Goal: Check status: Check status

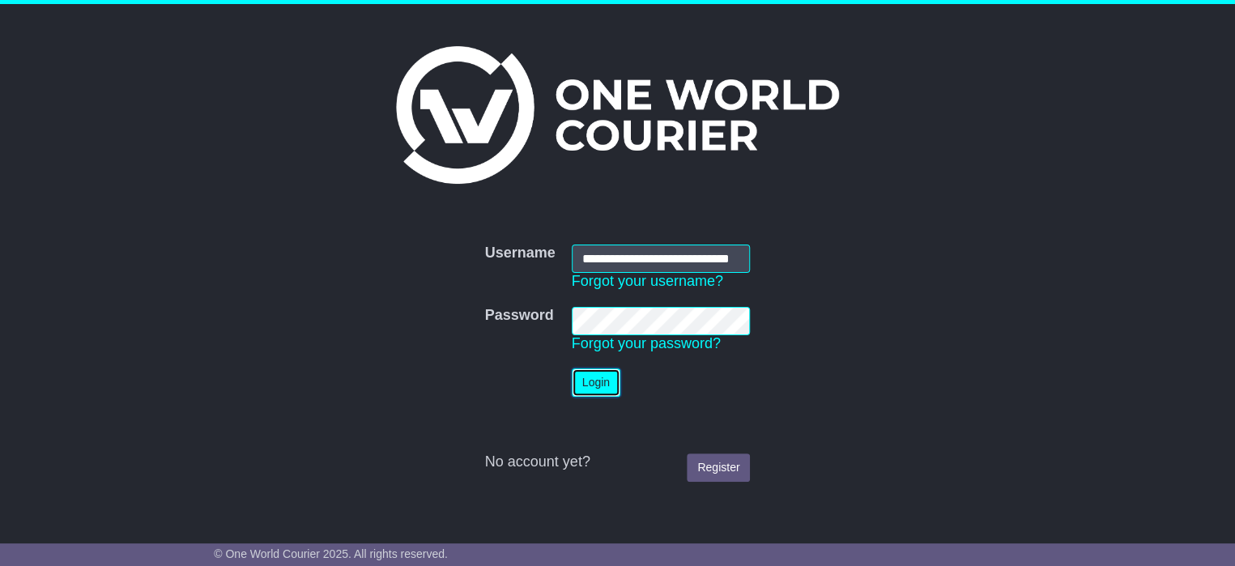
click at [594, 384] on button "Login" at bounding box center [596, 382] width 49 height 28
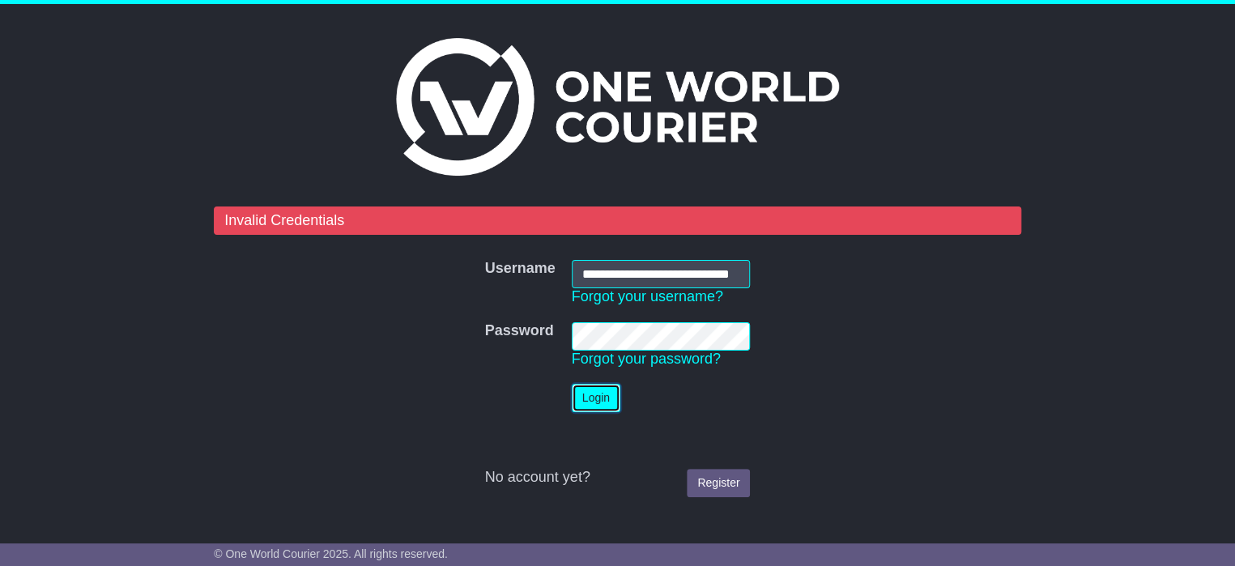
click at [607, 394] on button "Login" at bounding box center [596, 398] width 49 height 28
click at [736, 278] on input "**********" at bounding box center [661, 274] width 179 height 28
drag, startPoint x: 576, startPoint y: 269, endPoint x: 744, endPoint y: 276, distance: 168.6
click at [744, 276] on input "**********" at bounding box center [661, 274] width 179 height 28
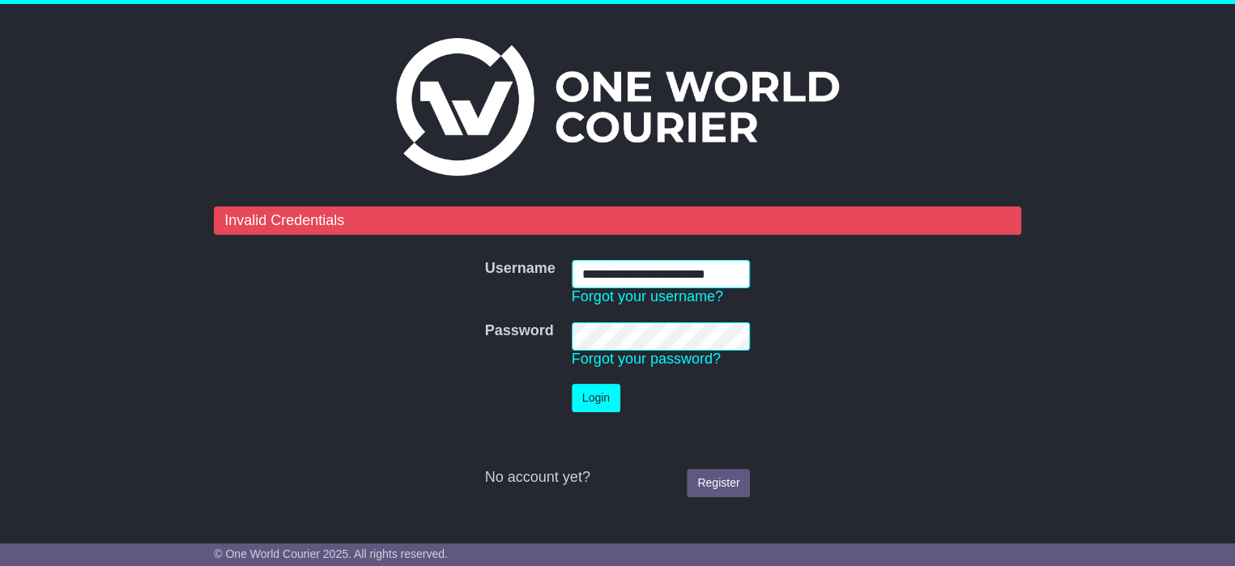
scroll to position [0, 0]
type input "**********"
click at [565, 329] on td "Password Forgot your password?" at bounding box center [661, 345] width 195 height 62
click at [611, 400] on button "Login" at bounding box center [596, 398] width 49 height 28
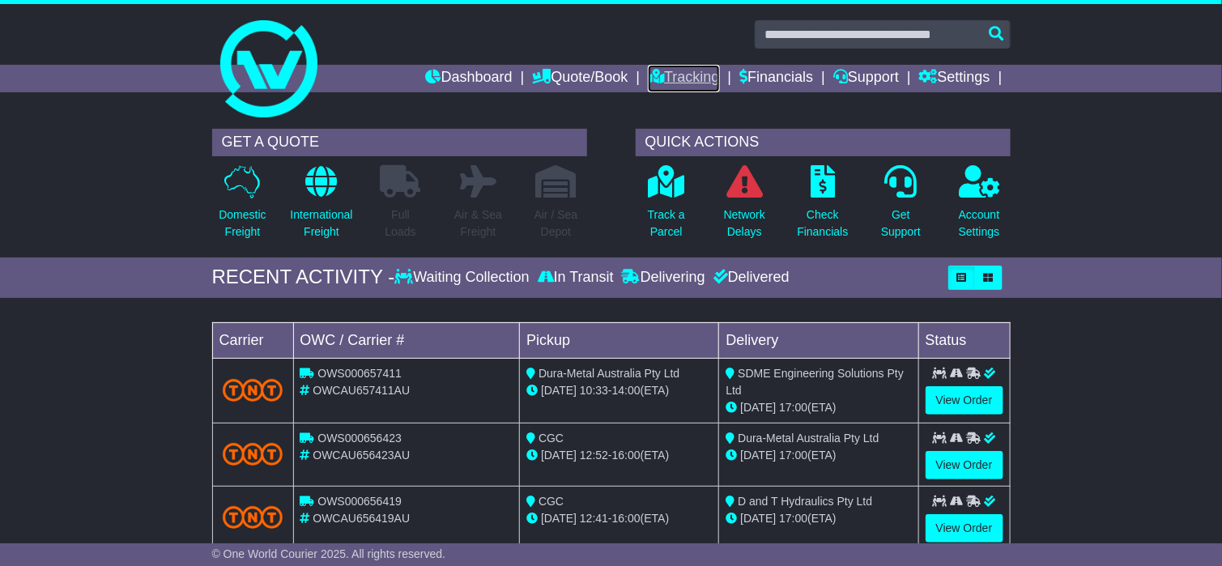
click at [666, 70] on link "Tracking" at bounding box center [683, 79] width 71 height 28
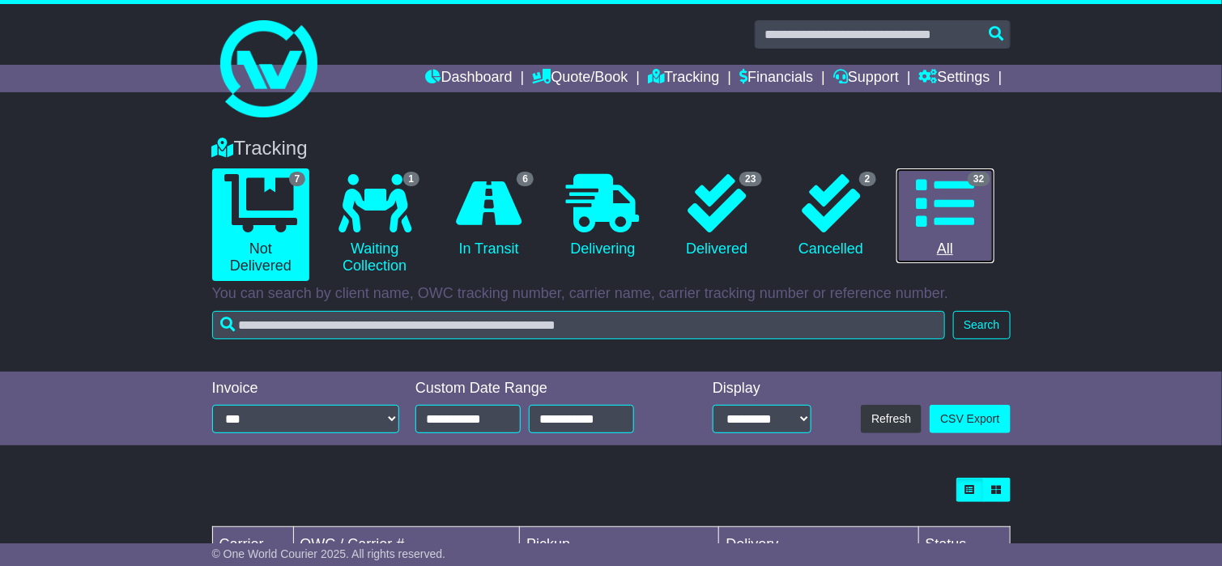
click at [929, 199] on icon at bounding box center [945, 203] width 58 height 58
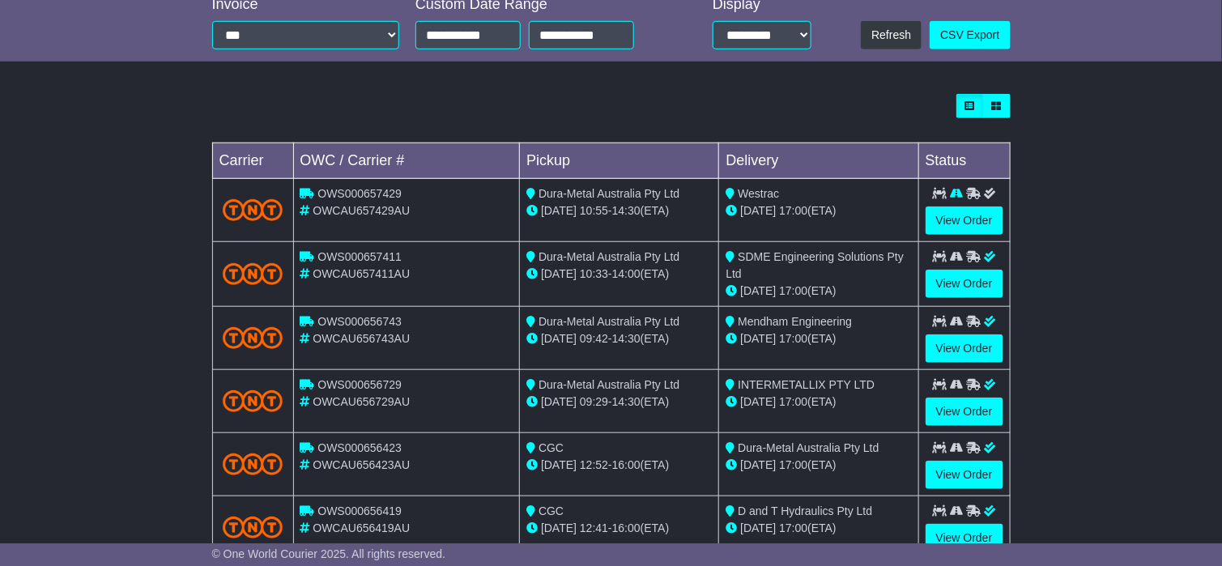
scroll to position [627, 0]
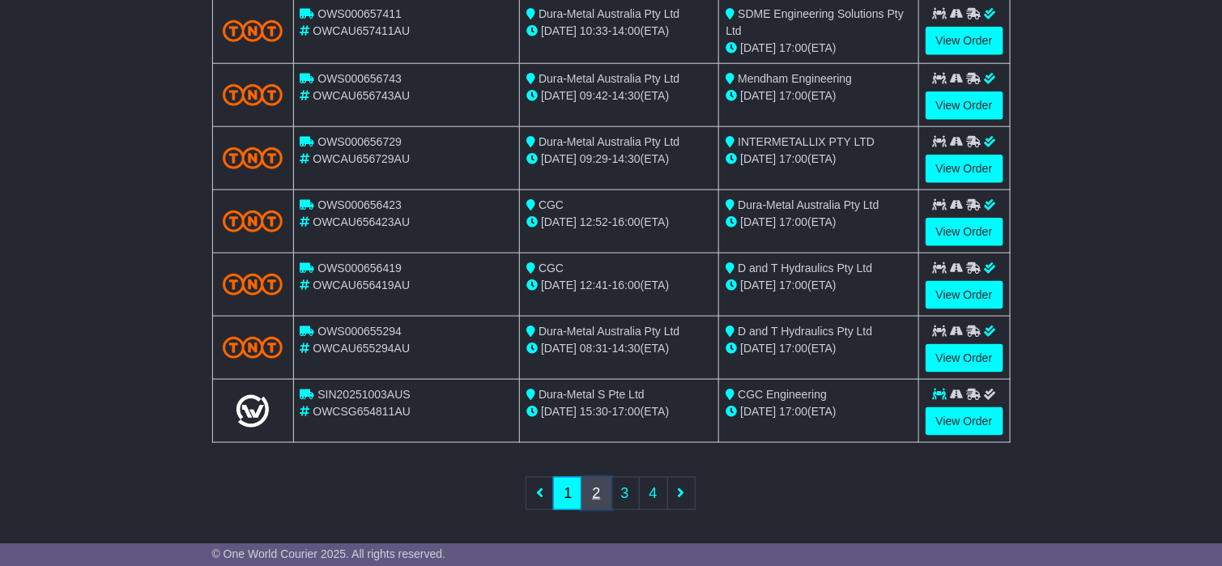
click at [598, 480] on link "2" at bounding box center [595, 493] width 29 height 33
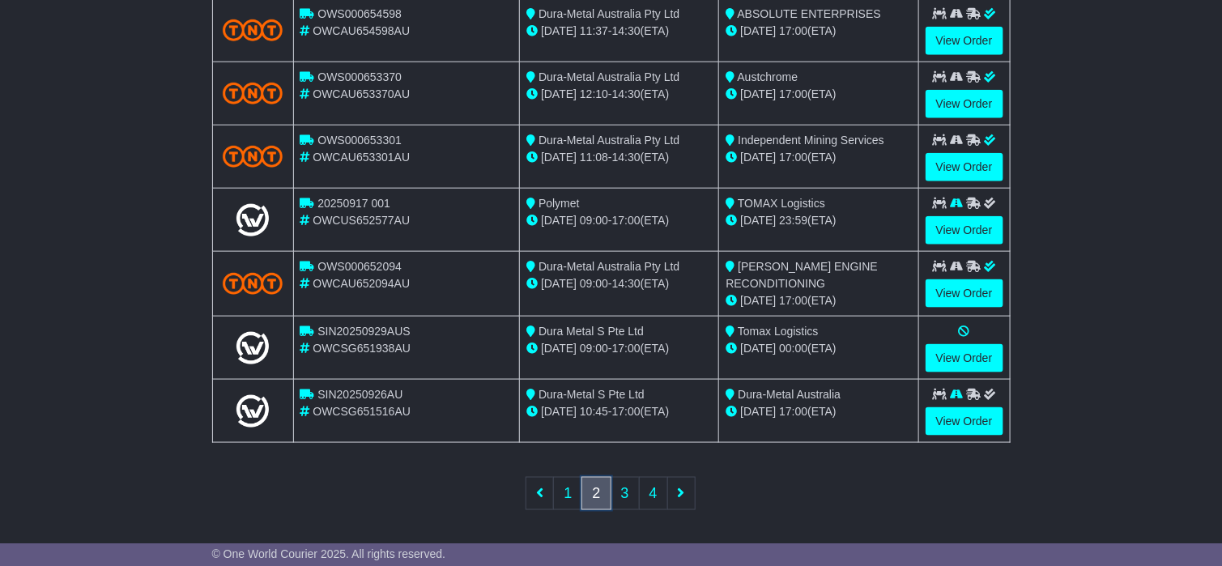
scroll to position [384, 0]
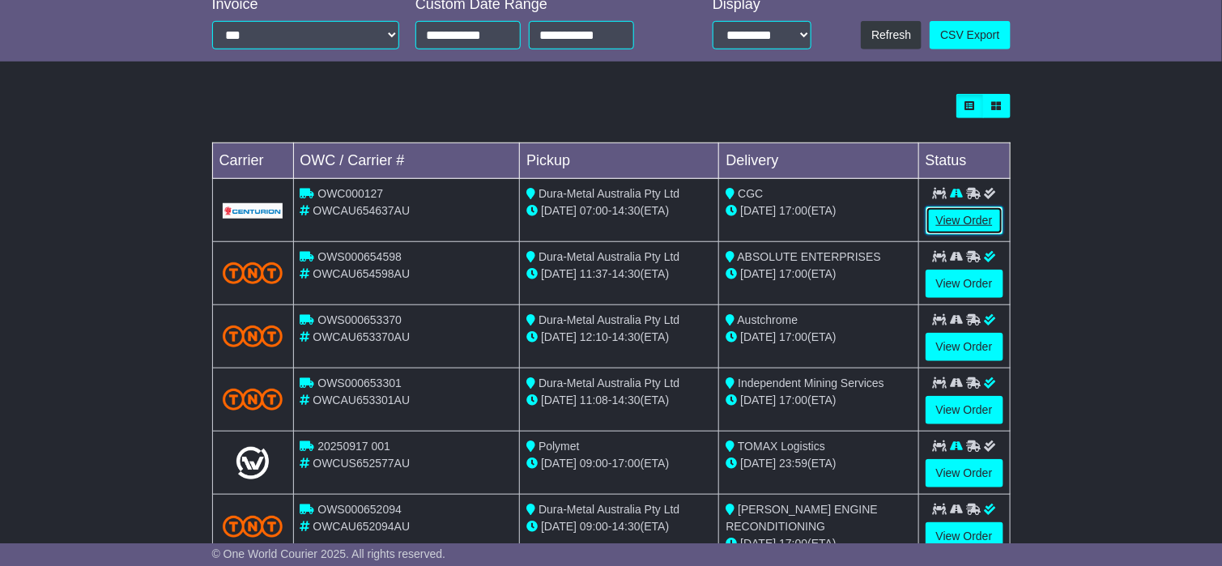
click at [939, 216] on link "View Order" at bounding box center [965, 221] width 78 height 28
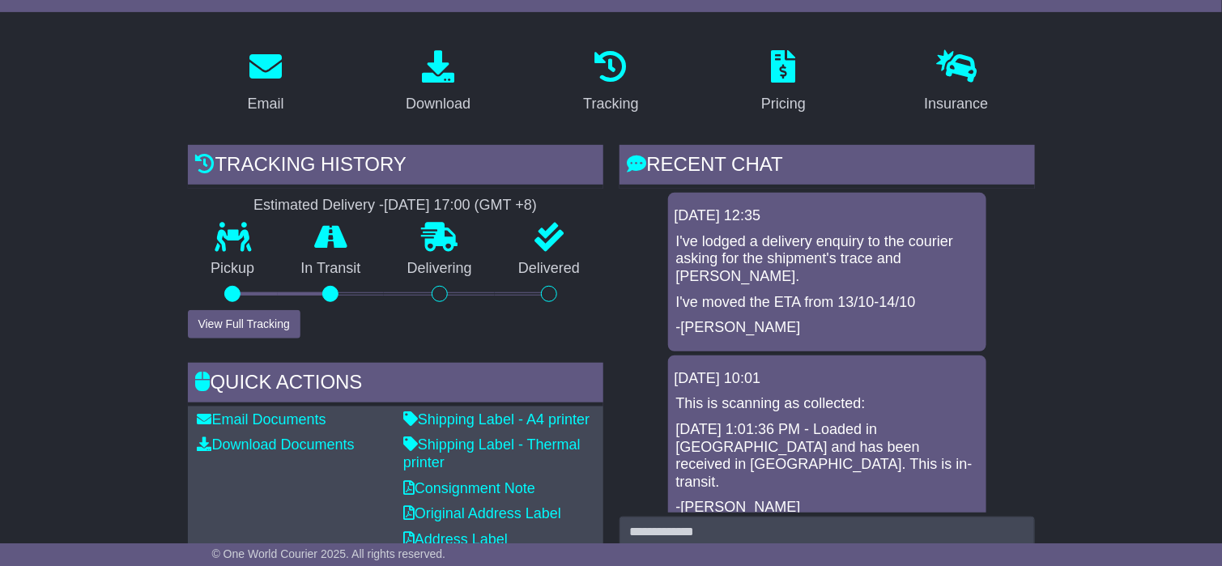
scroll to position [243, 0]
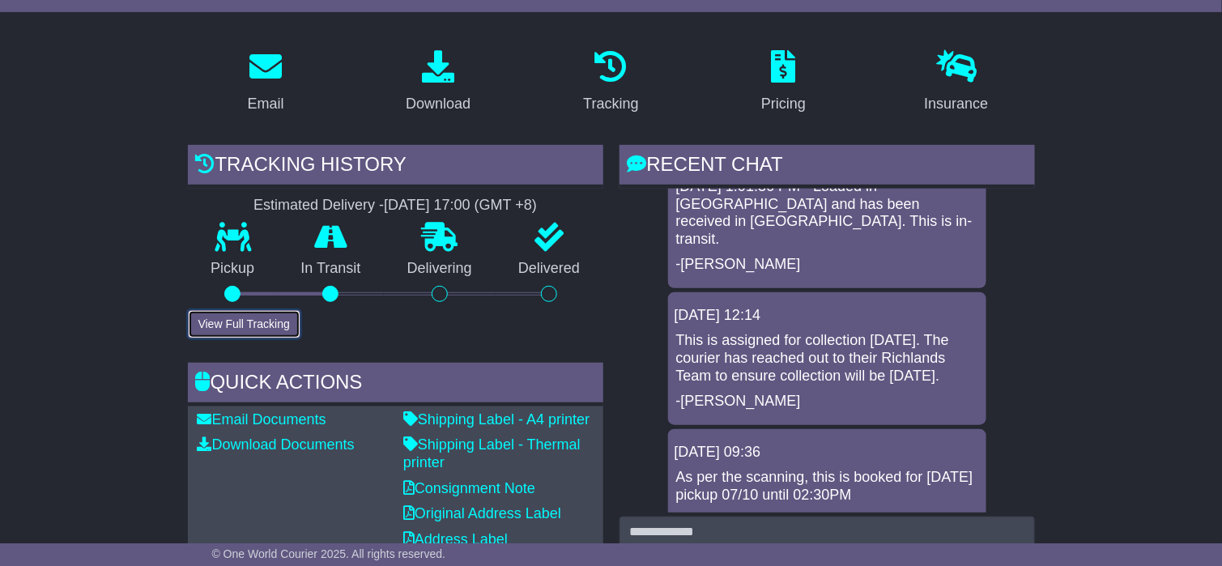
click at [252, 325] on button "View Full Tracking" at bounding box center [244, 324] width 113 height 28
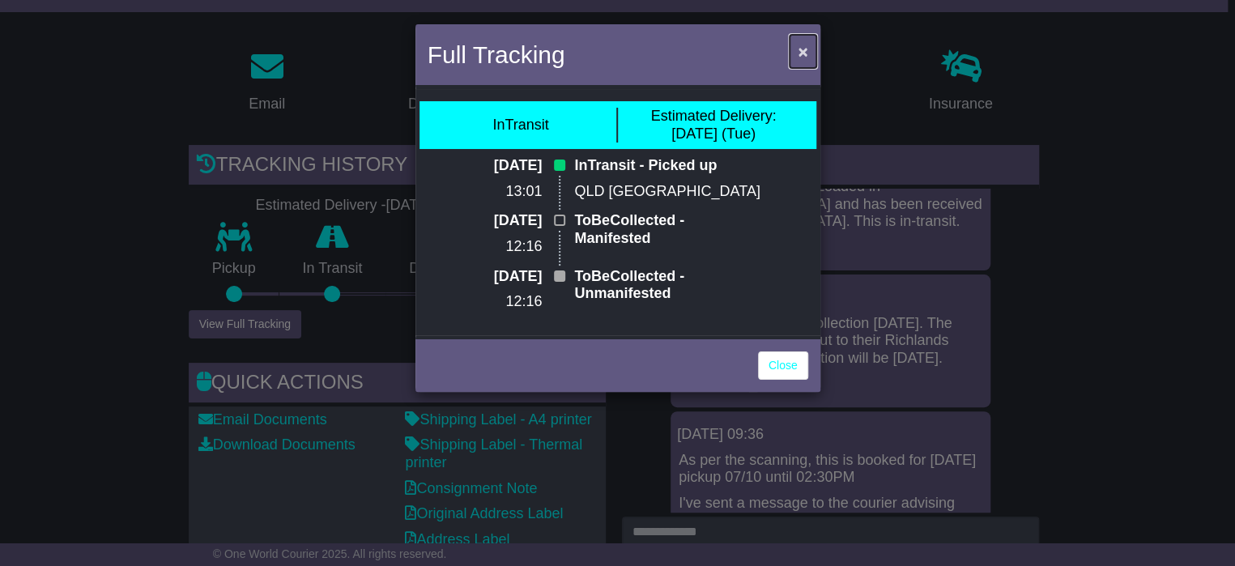
click at [804, 51] on span "×" at bounding box center [803, 51] width 10 height 19
